Goal: Share content

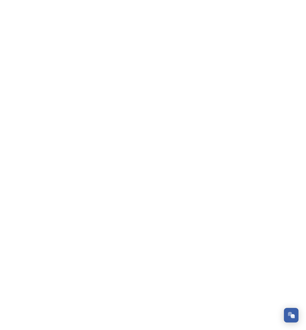
scroll to position [854, 0]
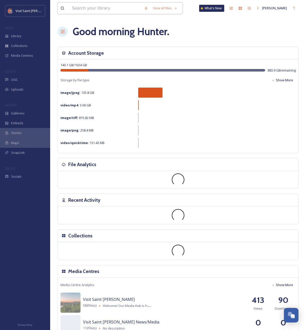
click at [106, 13] on input at bounding box center [105, 8] width 72 height 11
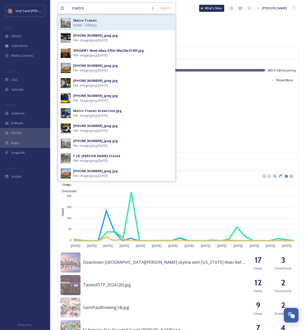
type input "metro"
click at [102, 24] on div "Metro Transit Folder - 12 file(s)" at bounding box center [122, 23] width 99 height 10
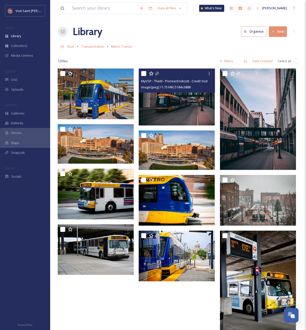
click at [142, 74] on input "checkbox" at bounding box center [143, 73] width 5 height 5
checkbox input "true"
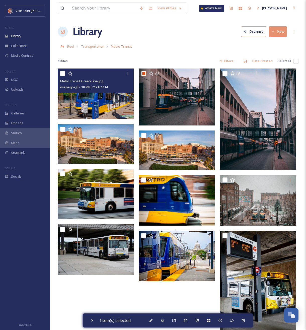
click at [62, 72] on input "checkbox" at bounding box center [62, 73] width 5 height 5
checkbox input "true"
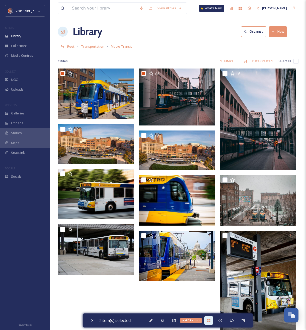
click at [209, 319] on icon at bounding box center [208, 320] width 3 height 3
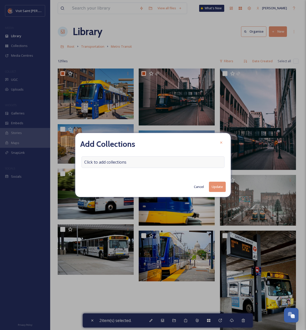
click at [182, 164] on div "Click to add collections" at bounding box center [152, 162] width 143 height 12
drag, startPoint x: 181, startPoint y: 162, endPoint x: 157, endPoint y: 159, distance: 23.7
click at [180, 162] on div at bounding box center [152, 162] width 143 height 12
drag, startPoint x: 143, startPoint y: 159, endPoint x: 96, endPoint y: 158, distance: 47.1
click at [140, 159] on div at bounding box center [152, 162] width 143 height 12
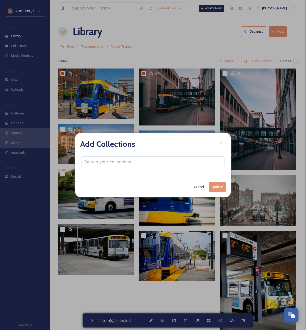
click at [95, 158] on input at bounding box center [109, 161] width 55 height 11
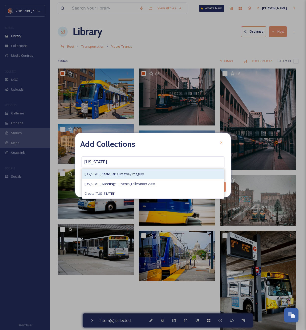
type input "minnesota"
click at [110, 173] on span "[US_STATE] State Fair Giveaway Imagery" at bounding box center [114, 174] width 59 height 5
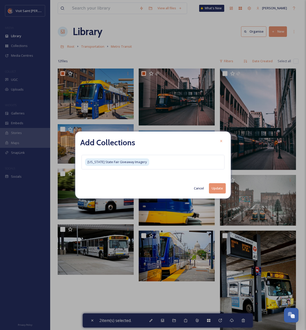
click at [220, 187] on button "Update" at bounding box center [217, 188] width 17 height 10
checkbox input "false"
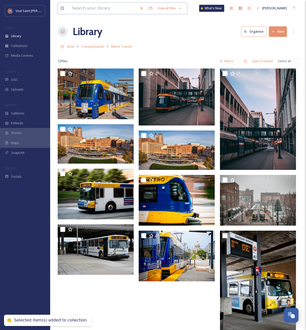
click at [108, 8] on input at bounding box center [102, 8] width 67 height 11
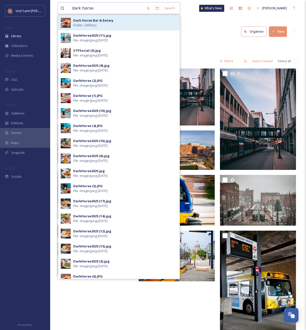
type input "dark horse"
click at [104, 21] on strong "Dark Horse Bar & Eatery" at bounding box center [93, 20] width 40 height 5
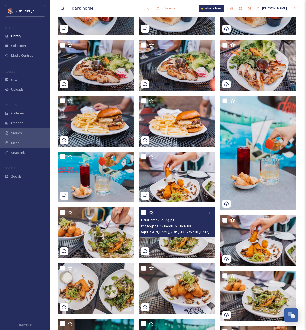
scroll to position [184, 0]
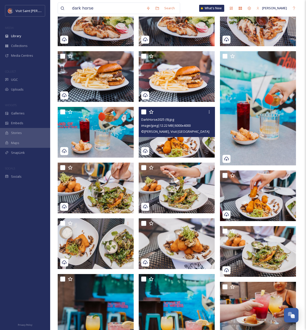
click at [143, 113] on input "checkbox" at bounding box center [143, 111] width 5 height 5
checkbox input "true"
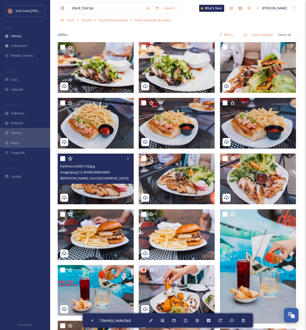
scroll to position [9, 0]
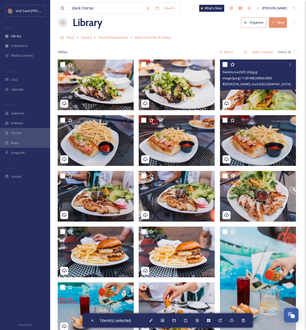
click at [225, 66] on input "checkbox" at bounding box center [224, 64] width 5 height 5
checkbox input "true"
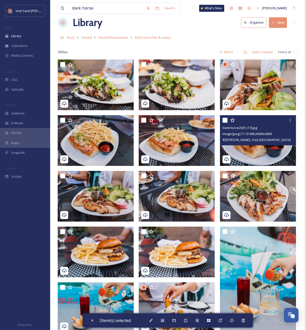
click at [225, 121] on input "checkbox" at bounding box center [224, 120] width 5 height 5
checkbox input "true"
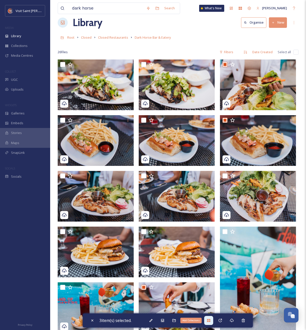
click at [208, 320] on div "Add Collections" at bounding box center [208, 320] width 9 height 9
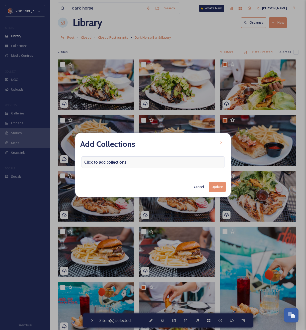
click at [129, 162] on div "Click to add collections" at bounding box center [152, 162] width 143 height 12
click at [128, 161] on input at bounding box center [109, 161] width 55 height 11
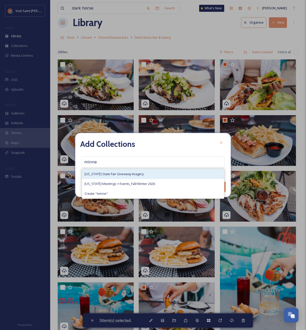
type input "minne"
click at [127, 173] on span "[US_STATE] State Fair Giveaway Imagery" at bounding box center [114, 174] width 59 height 5
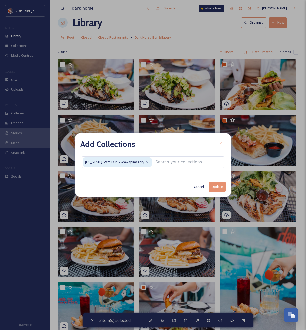
click at [220, 187] on button "Update" at bounding box center [217, 187] width 17 height 10
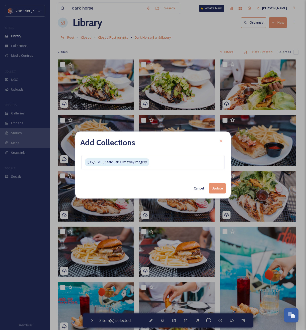
checkbox input "false"
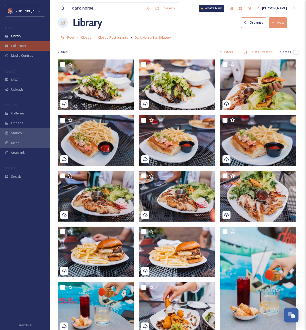
click at [24, 47] on span "Collections" at bounding box center [19, 45] width 17 height 5
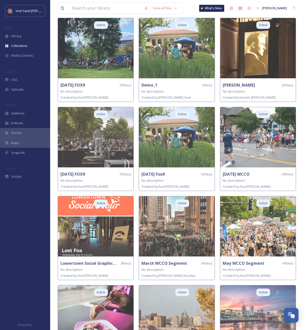
scroll to position [102, 0]
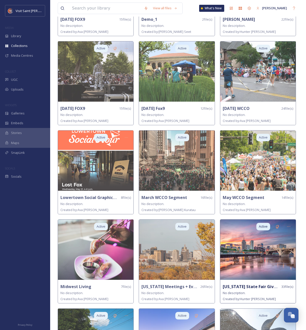
click at [239, 235] on img at bounding box center [257, 249] width 75 height 60
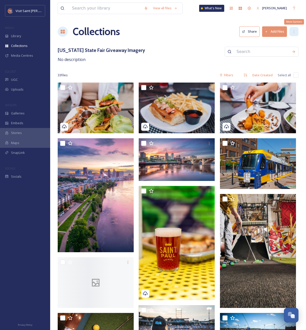
click at [293, 28] on div "More Options" at bounding box center [293, 31] width 9 height 9
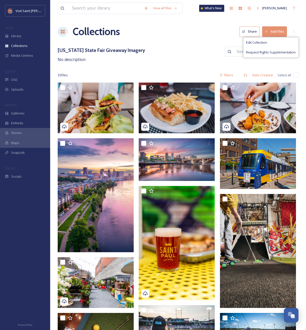
click at [255, 32] on button "Share" at bounding box center [249, 31] width 20 height 10
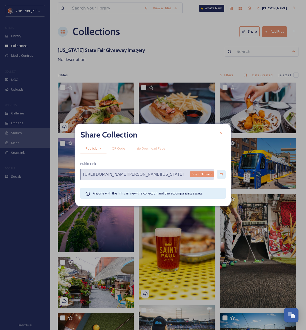
click at [222, 174] on icon at bounding box center [221, 174] width 4 height 4
click at [222, 133] on icon at bounding box center [221, 133] width 4 height 4
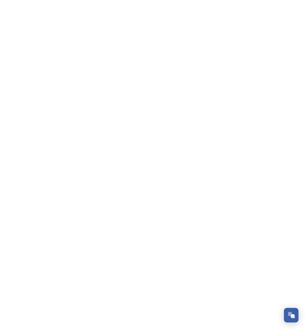
scroll to position [854, 0]
